Goal: Transaction & Acquisition: Purchase product/service

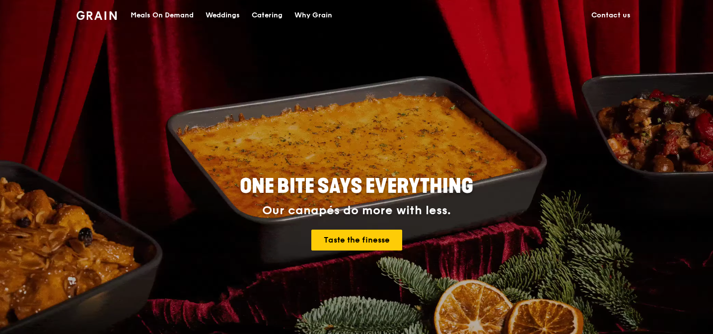
click at [163, 15] on div "Meals On Demand" at bounding box center [162, 15] width 63 height 30
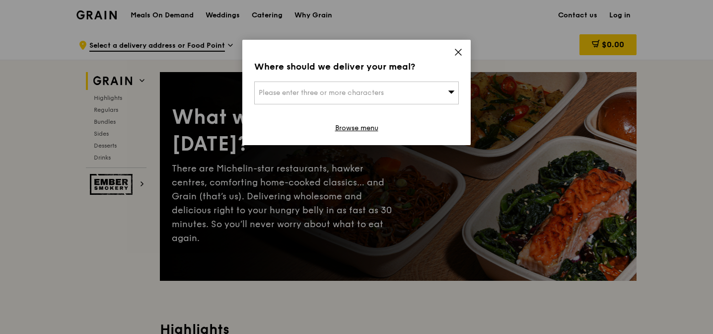
click at [459, 49] on icon at bounding box center [458, 52] width 9 height 9
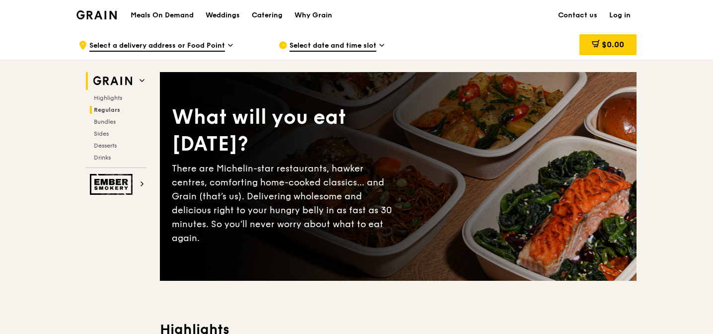
click at [101, 111] on span "Regulars" at bounding box center [107, 109] width 26 height 7
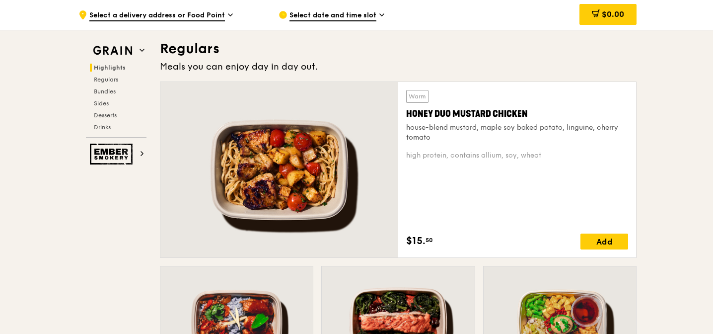
scroll to position [654, 0]
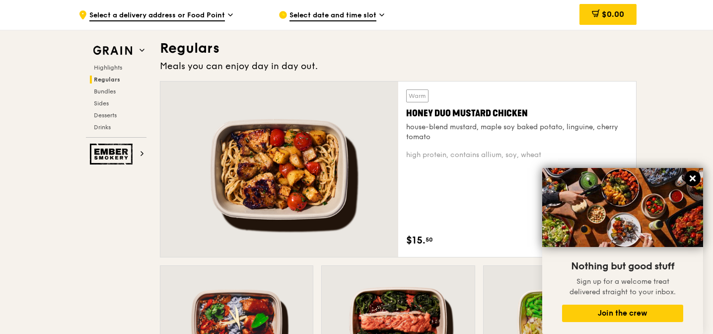
click at [692, 177] on icon at bounding box center [693, 178] width 6 height 6
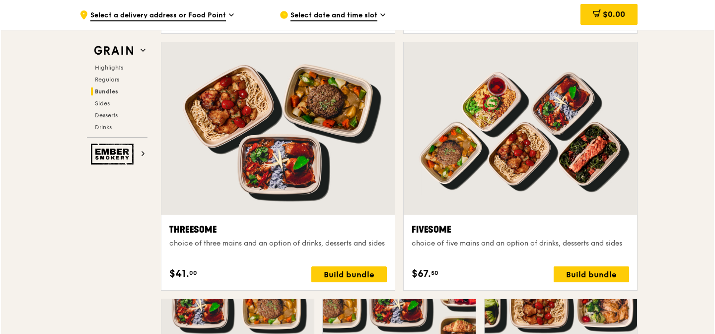
scroll to position [1720, 0]
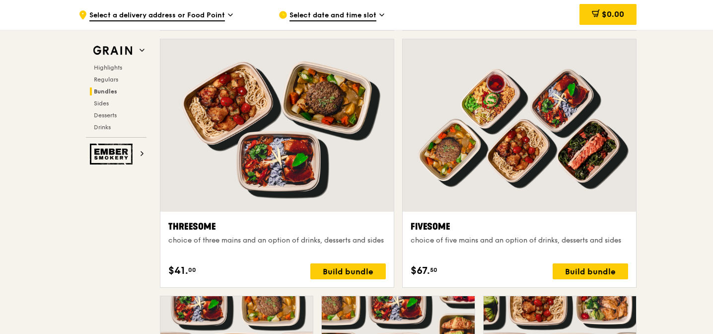
click at [465, 175] on div at bounding box center [519, 125] width 233 height 172
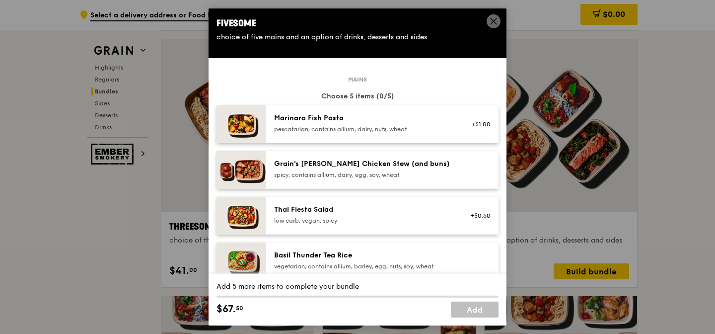
click at [245, 173] on img at bounding box center [242, 170] width 50 height 38
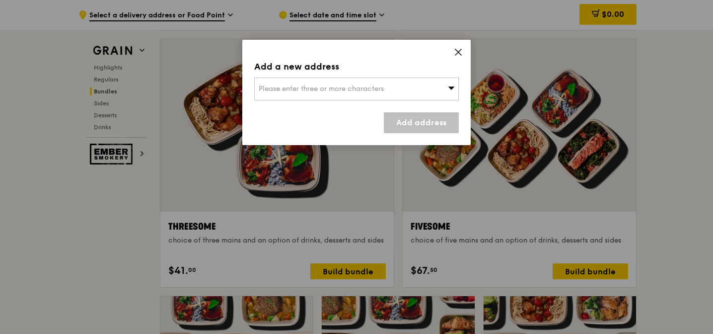
click at [420, 89] on div "Please enter three or more characters" at bounding box center [356, 89] width 205 height 23
click at [381, 88] on input "search" at bounding box center [357, 89] width 204 height 22
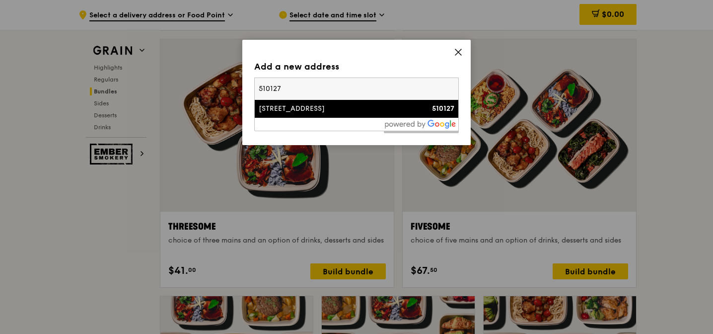
type input "510127"
click at [338, 112] on div "[STREET_ADDRESS]" at bounding box center [332, 109] width 147 height 10
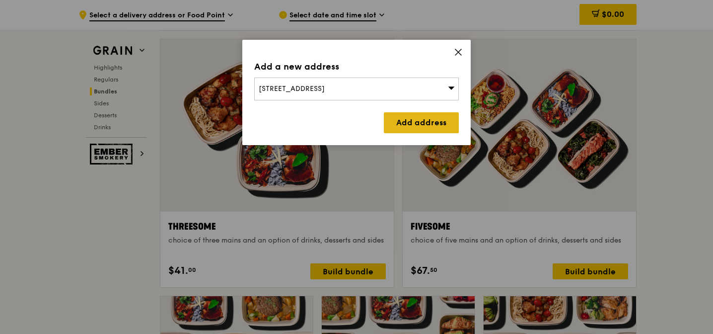
click at [407, 117] on link "Add address" at bounding box center [421, 122] width 75 height 21
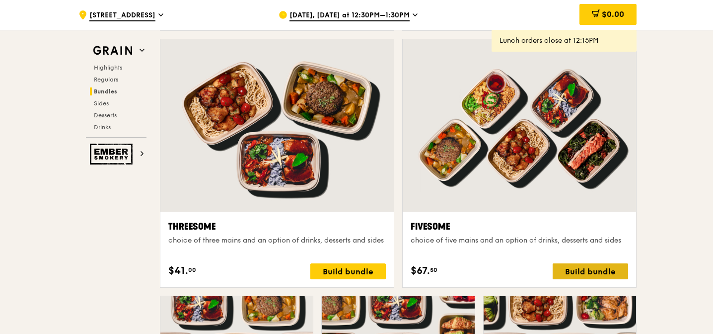
click at [573, 268] on div "Build bundle" at bounding box center [591, 271] width 76 height 16
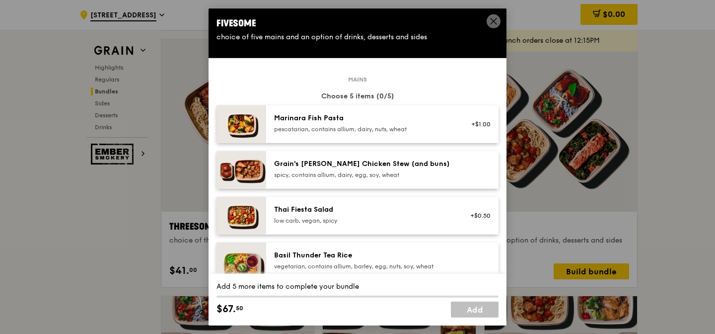
click at [393, 125] on div "pescatarian, contains allium, dairy, nuts, wheat" at bounding box center [363, 129] width 178 height 8
click at [389, 171] on div "spicy, contains allium, dairy, egg, soy, wheat" at bounding box center [363, 175] width 178 height 8
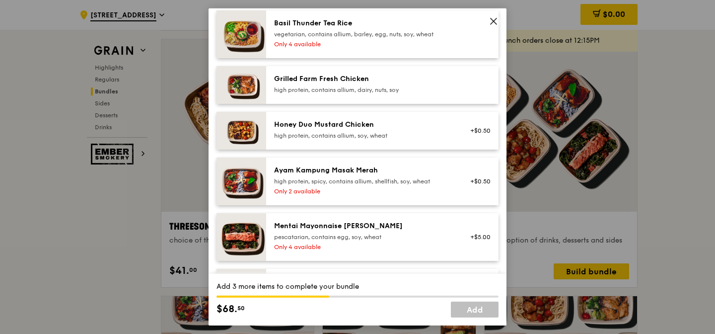
scroll to position [234, 0]
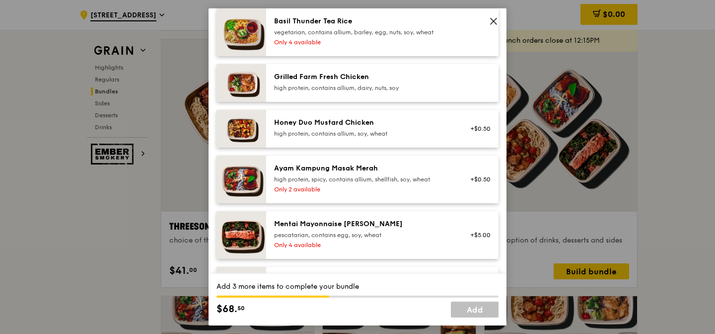
click at [386, 125] on div "Honey Duo Mustard Chicken" at bounding box center [363, 123] width 178 height 10
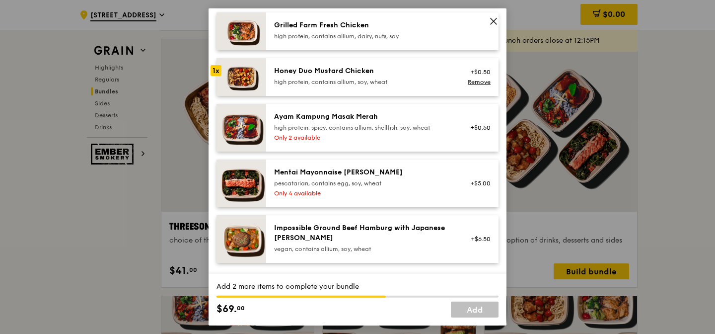
scroll to position [291, 0]
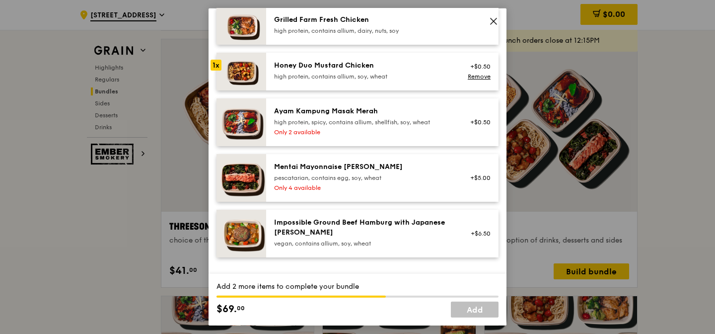
click at [377, 171] on div "Mentai Mayonnaise [PERSON_NAME]" at bounding box center [363, 167] width 178 height 10
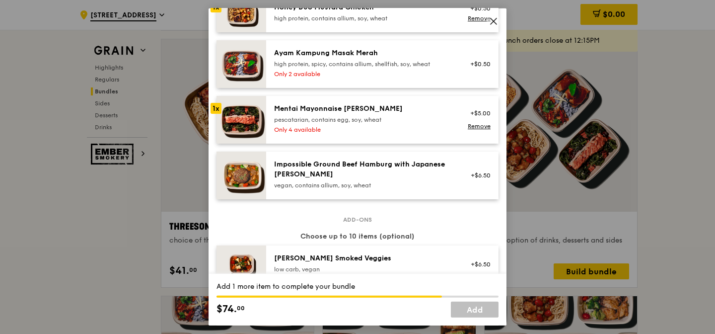
scroll to position [343, 0]
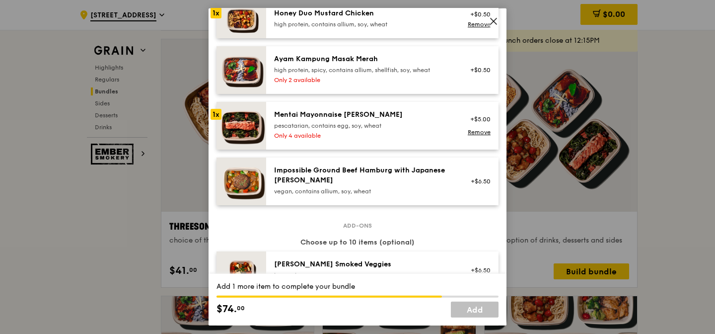
click at [371, 71] on div "high protein, spicy, contains allium, shellfish, soy, wheat" at bounding box center [363, 70] width 178 height 8
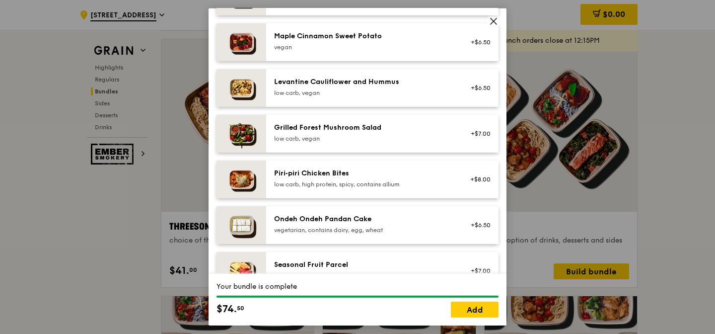
scroll to position [618, 0]
click at [377, 127] on div "Grilled Forest Mushroom Salad" at bounding box center [363, 127] width 178 height 10
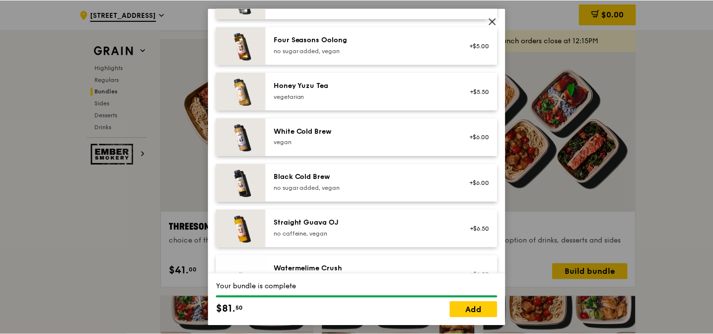
scroll to position [1239, 0]
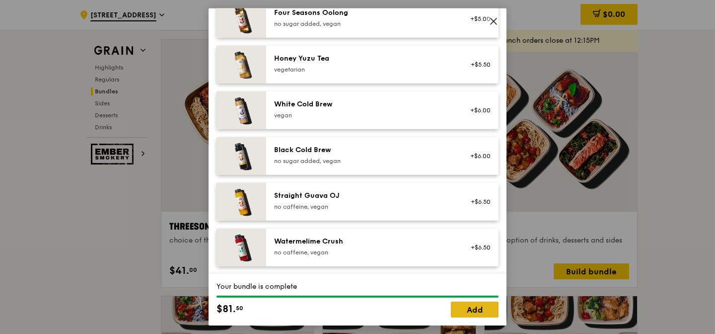
click at [468, 309] on link "Add" at bounding box center [475, 310] width 48 height 16
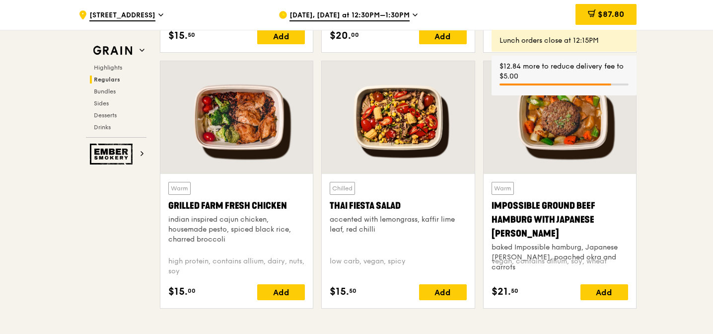
scroll to position [1074, 0]
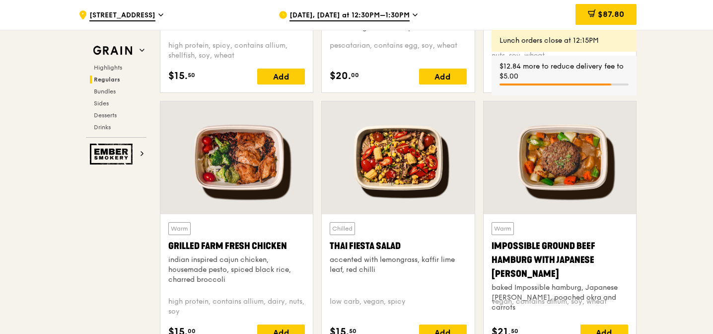
click at [234, 160] on div at bounding box center [236, 157] width 153 height 113
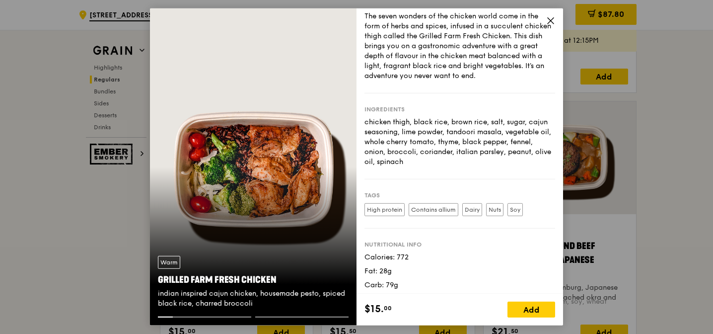
scroll to position [30, 0]
click at [551, 20] on icon at bounding box center [551, 21] width 6 height 6
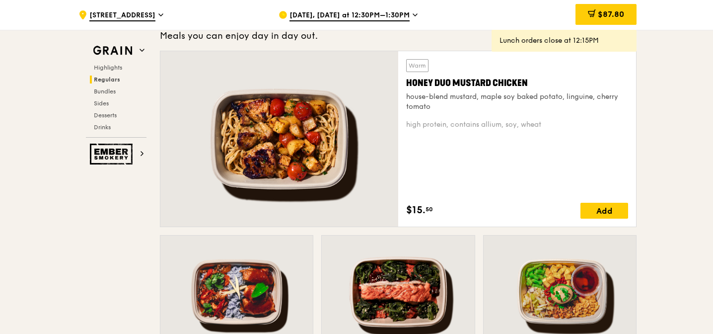
scroll to position [645, 0]
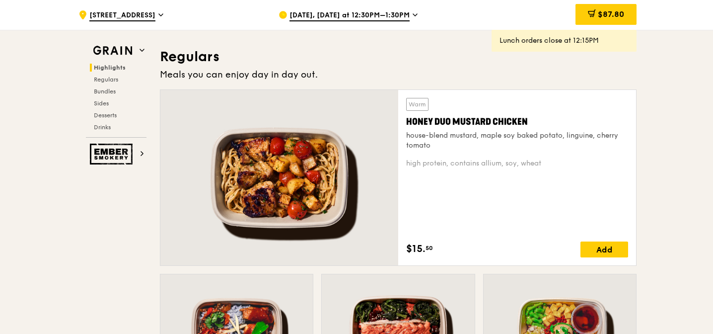
click at [309, 161] on div at bounding box center [279, 177] width 238 height 175
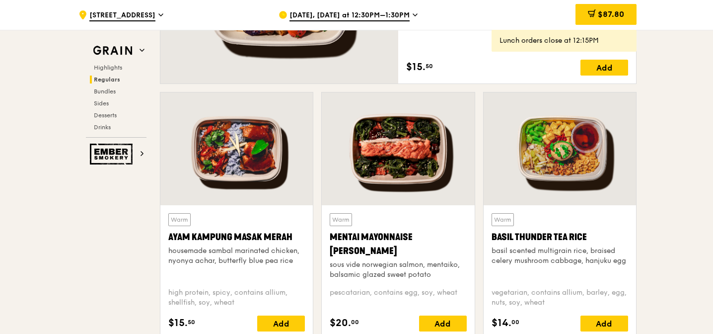
scroll to position [829, 0]
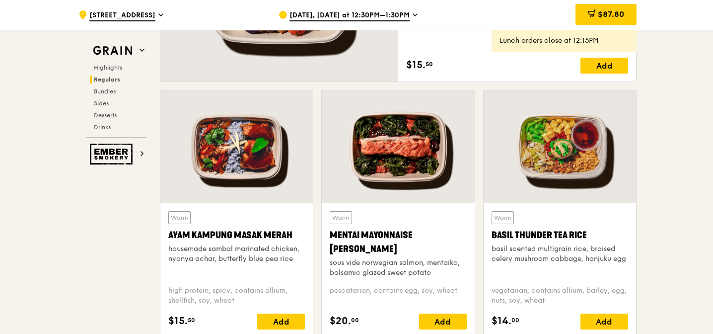
click at [402, 142] on div at bounding box center [398, 146] width 153 height 113
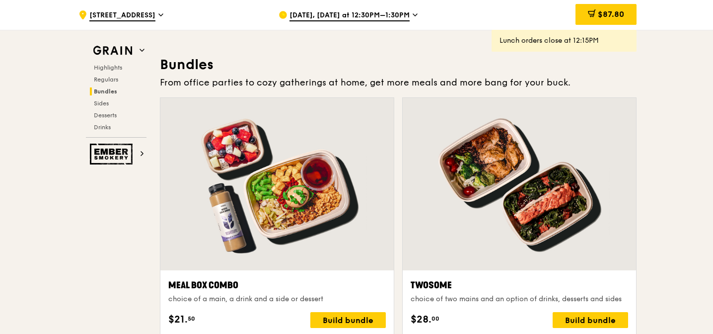
scroll to position [1500, 0]
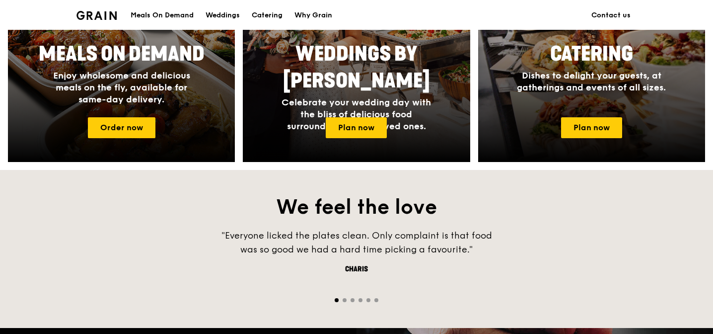
scroll to position [603, 0]
